Goal: Task Accomplishment & Management: Manage account settings

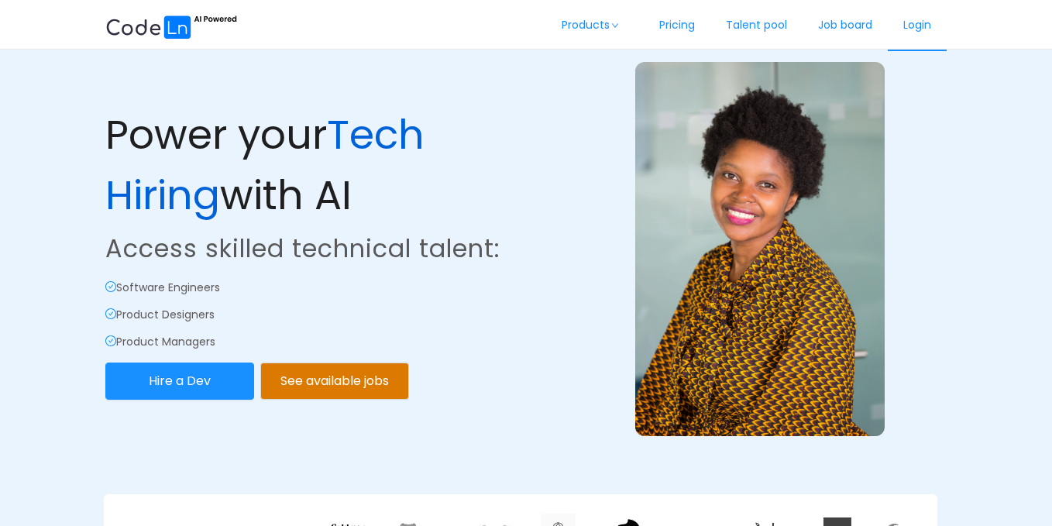
click at [927, 35] on link "Login" at bounding box center [917, 25] width 59 height 51
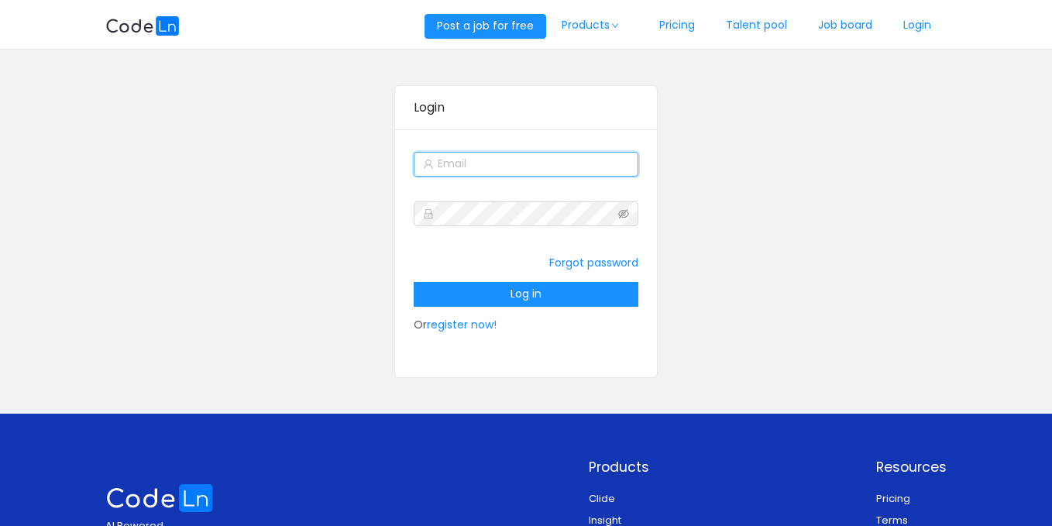
type input "[EMAIL_ADDRESS][DOMAIN_NAME]"
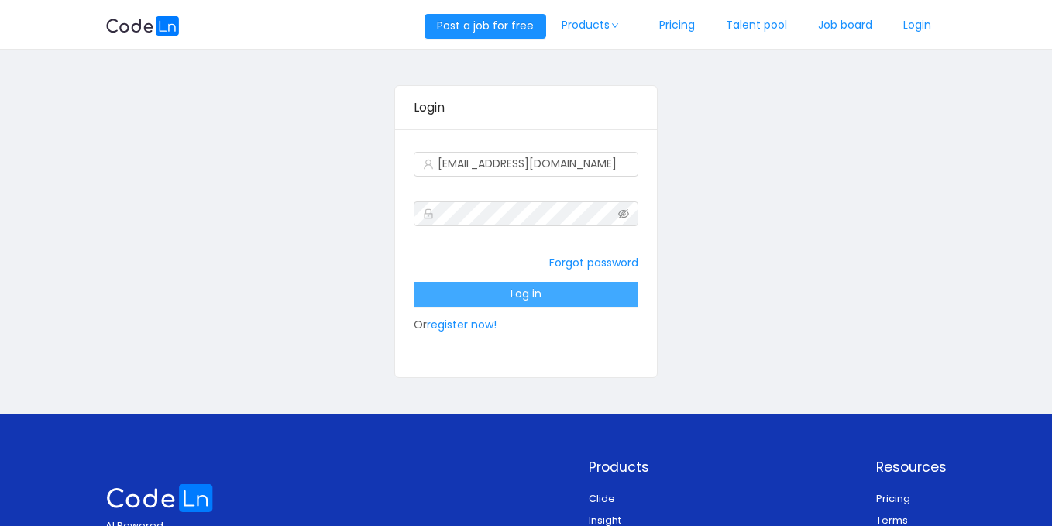
click at [534, 287] on button "Log in" at bounding box center [526, 294] width 225 height 25
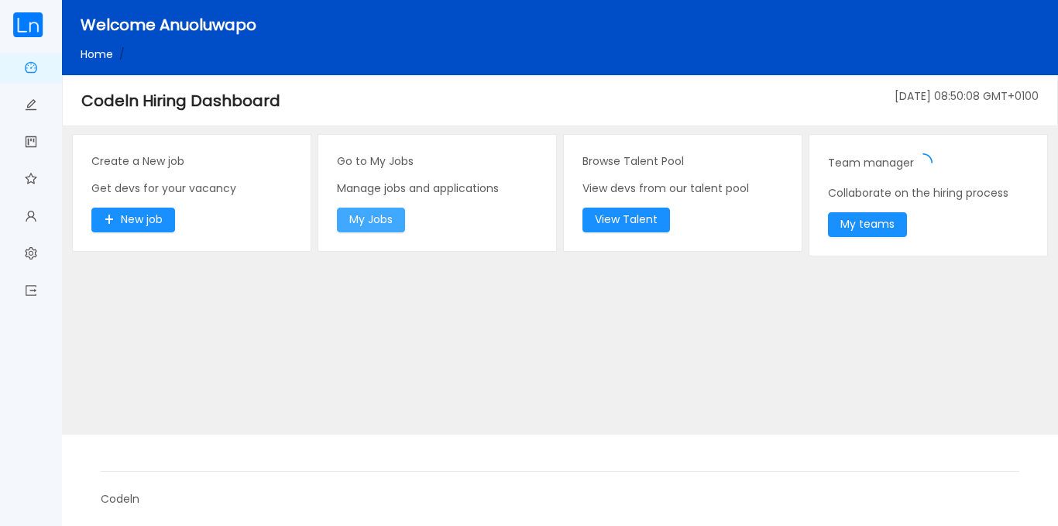
click at [404, 225] on button "My Jobs" at bounding box center [371, 220] width 68 height 25
